Goal: Task Accomplishment & Management: Use online tool/utility

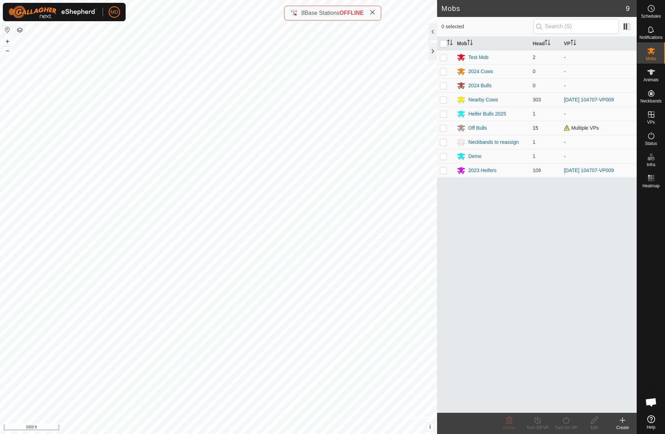
click at [443, 129] on p-checkbox at bounding box center [443, 128] width 7 height 6
checkbox input "true"
click at [652, 75] on icon at bounding box center [651, 72] width 8 height 8
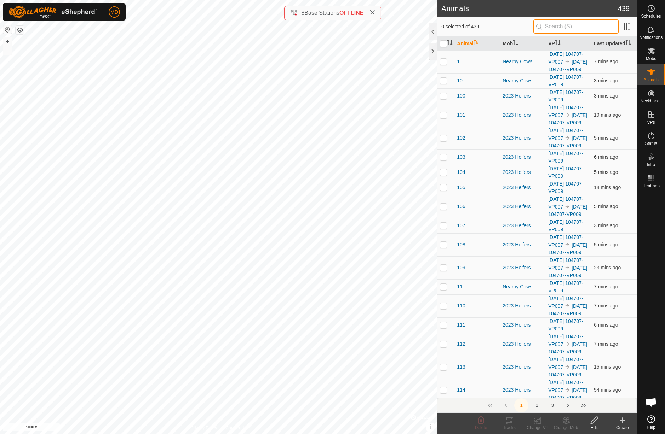
click at [574, 22] on input "text" at bounding box center [576, 26] width 86 height 15
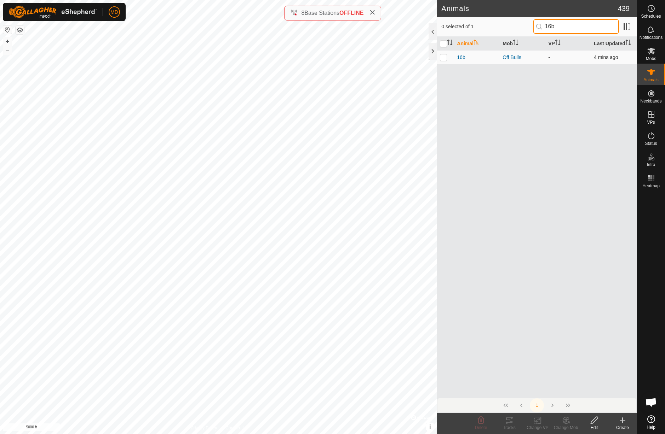
type input "16b"
click at [444, 58] on p-checkbox at bounding box center [443, 57] width 7 height 6
checkbox input "true"
click at [510, 423] on icon at bounding box center [509, 421] width 6 height 6
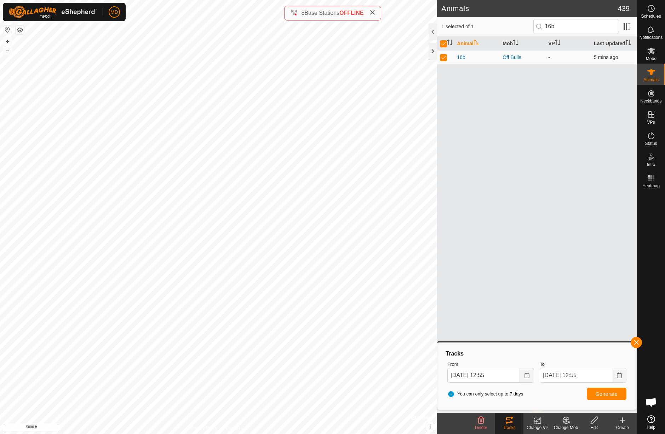
click at [444, 57] on p-checkbox at bounding box center [443, 57] width 7 height 6
checkbox input "false"
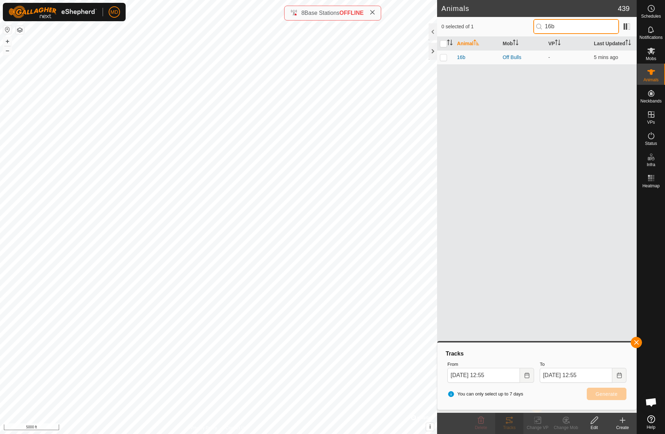
click at [587, 26] on input "16b" at bounding box center [576, 26] width 86 height 15
type input "1"
type input "243"
click at [444, 59] on p-checkbox at bounding box center [443, 57] width 7 height 6
checkbox input "true"
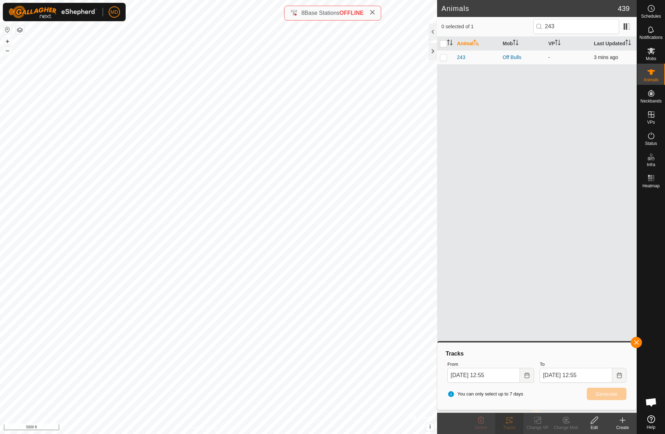
checkbox input "true"
click at [511, 427] on div "Tracks" at bounding box center [509, 428] width 28 height 6
click at [508, 424] on icon at bounding box center [509, 420] width 8 height 8
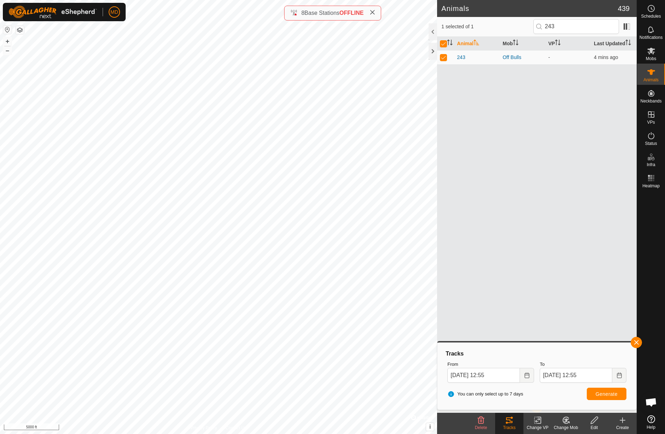
click at [502, 426] on div "Tracks" at bounding box center [509, 428] width 28 height 6
click at [502, 425] on div "Tracks" at bounding box center [509, 428] width 28 height 6
click at [510, 423] on icon at bounding box center [509, 421] width 6 height 6
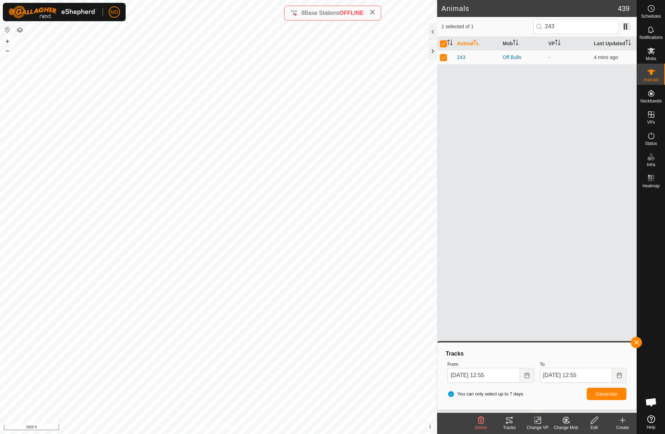
click at [510, 423] on icon at bounding box center [509, 421] width 6 height 6
